Goal: Transaction & Acquisition: Book appointment/travel/reservation

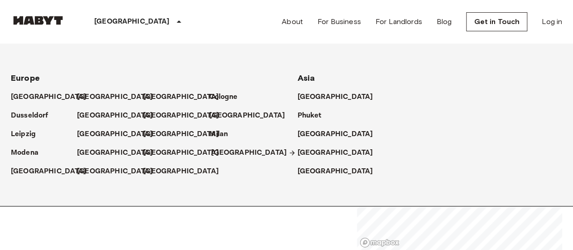
click at [224, 148] on p "[GEOGRAPHIC_DATA]" at bounding box center [249, 152] width 76 height 11
click at [93, 173] on p "[GEOGRAPHIC_DATA]" at bounding box center [117, 171] width 76 height 11
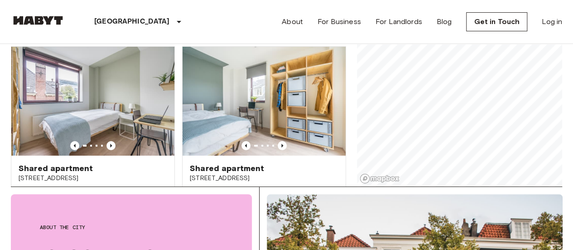
scroll to position [75, 0]
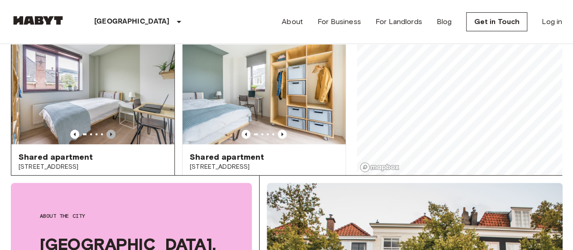
click at [112, 130] on icon "Previous image" at bounding box center [110, 134] width 9 height 9
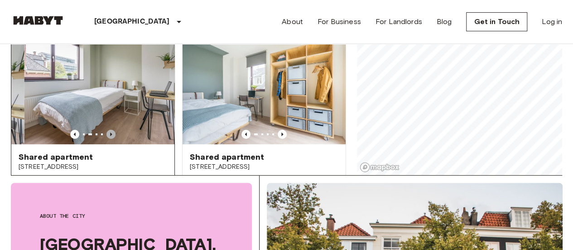
click at [112, 130] on icon "Previous image" at bounding box center [110, 134] width 9 height 9
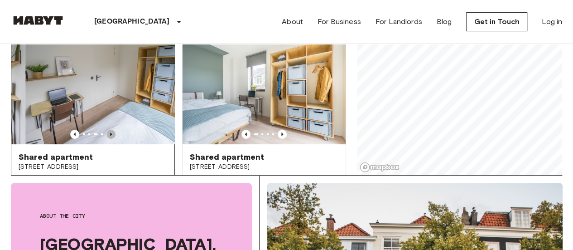
click at [112, 130] on icon "Previous image" at bounding box center [110, 134] width 9 height 9
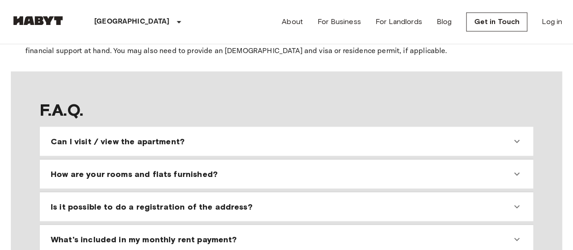
scroll to position [741, 0]
click at [210, 135] on div "Can I visit / view the apartment?" at bounding box center [281, 140] width 461 height 11
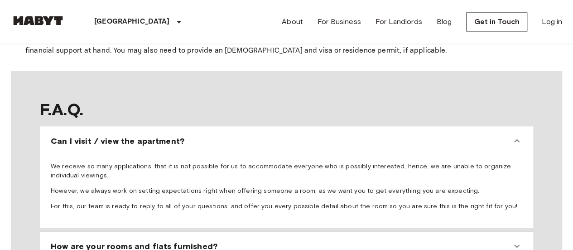
click at [212, 135] on div "Can I visit / view the apartment?" at bounding box center [281, 140] width 461 height 11
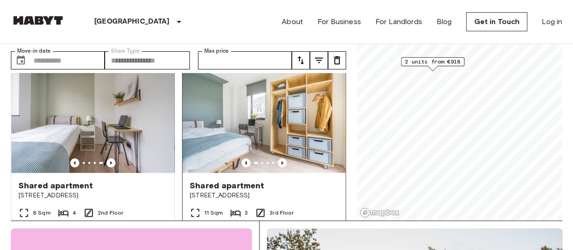
scroll to position [15, 0]
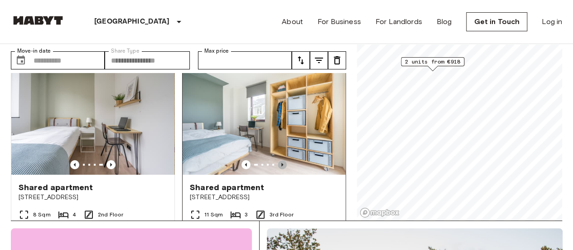
click at [278, 161] on icon "Previous image" at bounding box center [282, 164] width 9 height 9
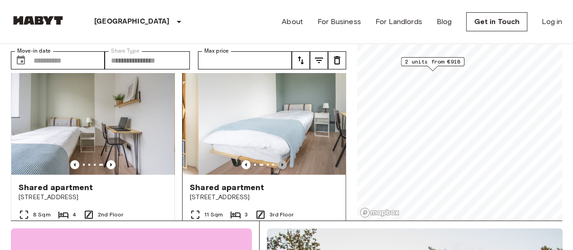
click at [278, 161] on icon "Previous image" at bounding box center [282, 164] width 9 height 9
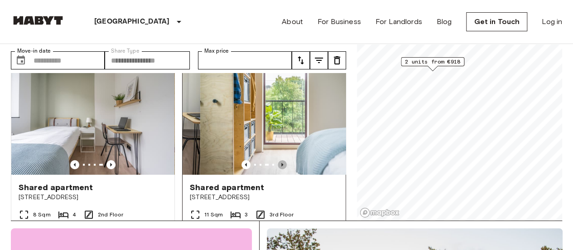
click at [278, 161] on icon "Previous image" at bounding box center [282, 164] width 9 height 9
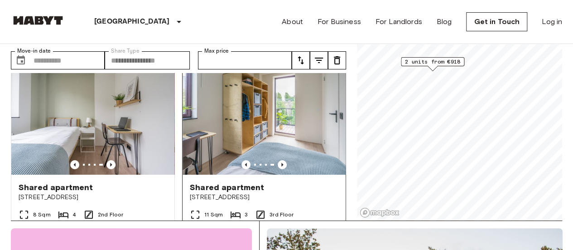
click at [220, 186] on span "Shared apartment" at bounding box center [227, 187] width 74 height 11
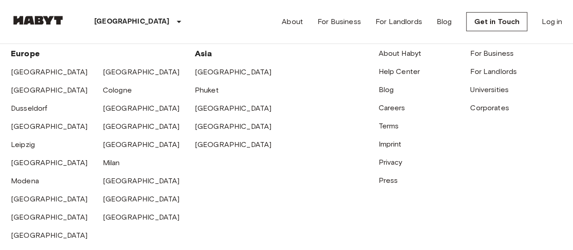
scroll to position [1408, 0]
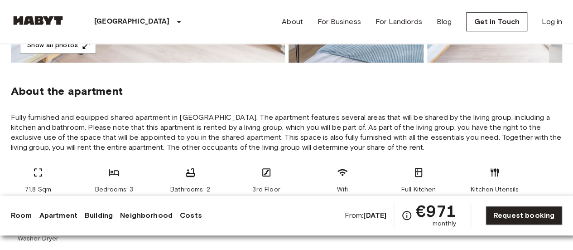
scroll to position [354, 0]
